Goal: Find specific page/section

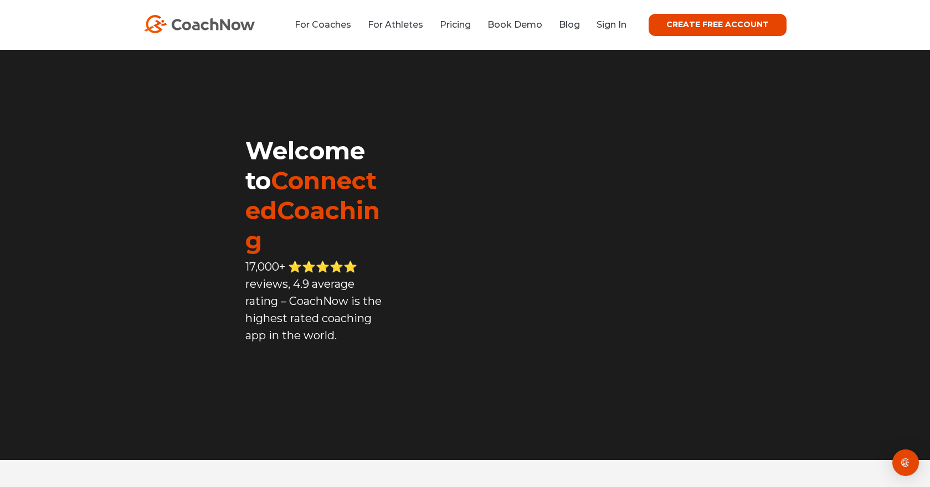
click at [178, 105] on div "Welcome to ConnectedCoaching 17,000+ ⭐️⭐️⭐️⭐️⭐️ reviews, 4.9 average rating – C…" at bounding box center [282, 251] width 208 height 371
click at [612, 25] on link "Sign In" at bounding box center [612, 24] width 30 height 11
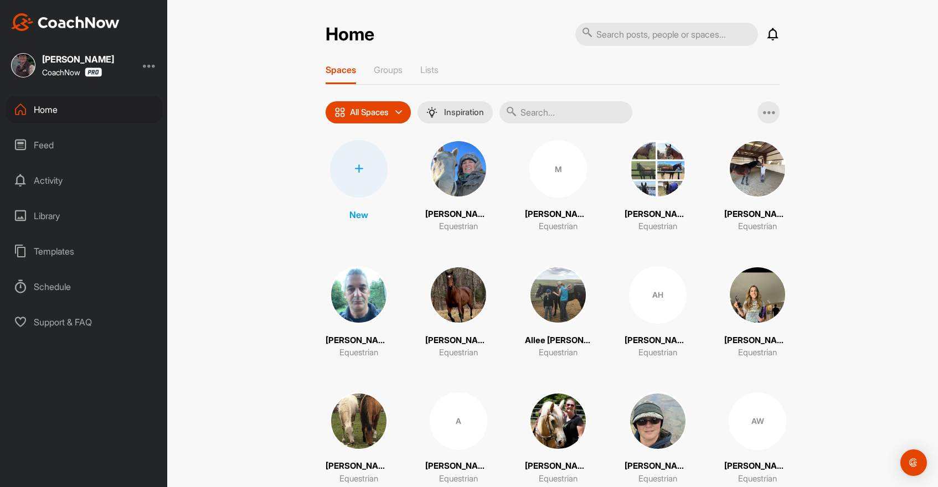
click at [540, 110] on input "text" at bounding box center [566, 112] width 133 height 22
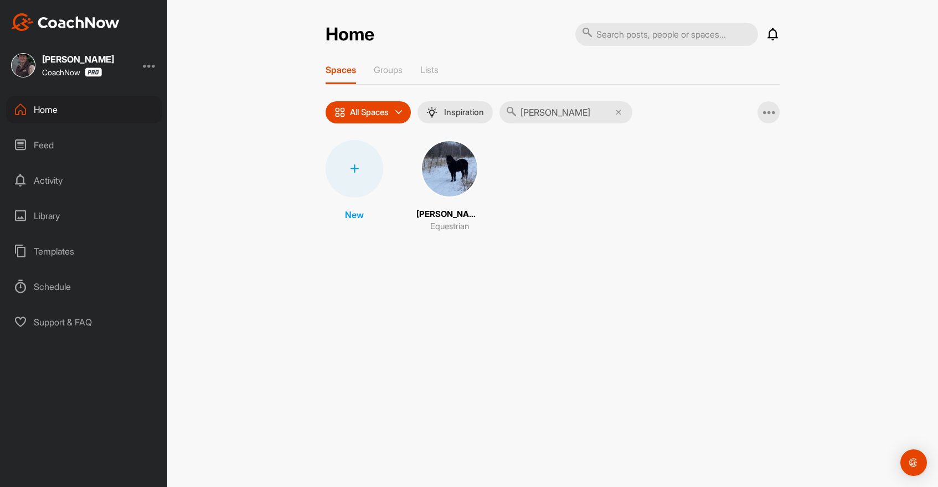
type input "[PERSON_NAME]"
click at [451, 170] on img at bounding box center [450, 169] width 58 height 58
